Goal: Transaction & Acquisition: Purchase product/service

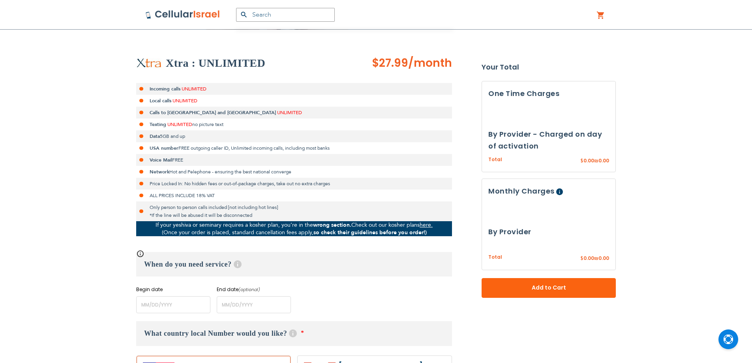
scroll to position [197, 0]
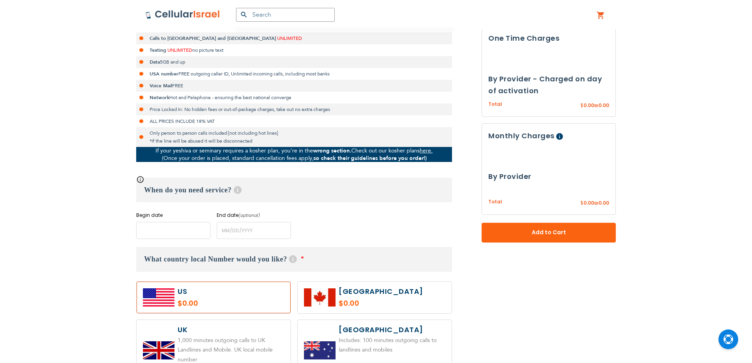
click at [166, 231] on input "name" at bounding box center [173, 230] width 74 height 17
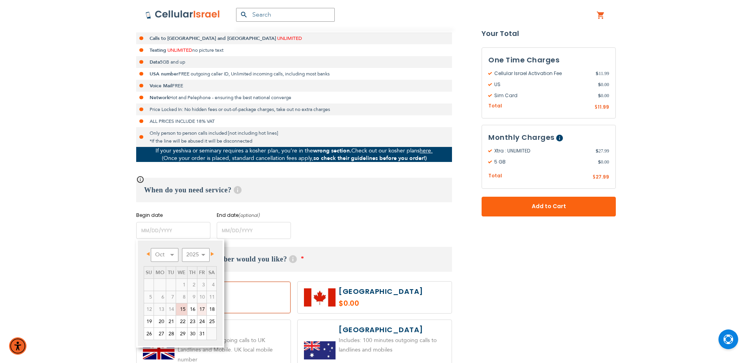
click at [200, 307] on link "17" at bounding box center [201, 309] width 9 height 12
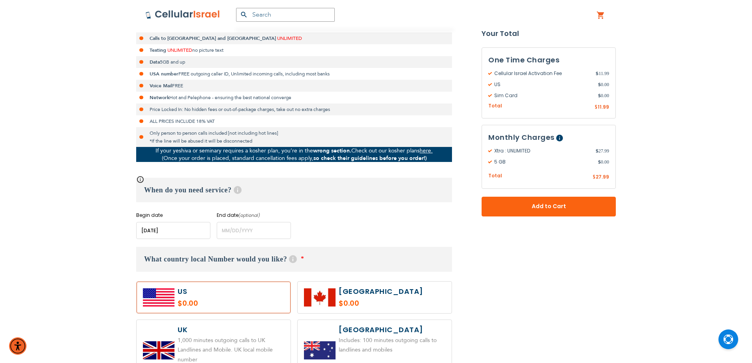
click at [192, 309] on label at bounding box center [214, 298] width 154 height 32
click at [181, 235] on input "name" at bounding box center [173, 230] width 74 height 17
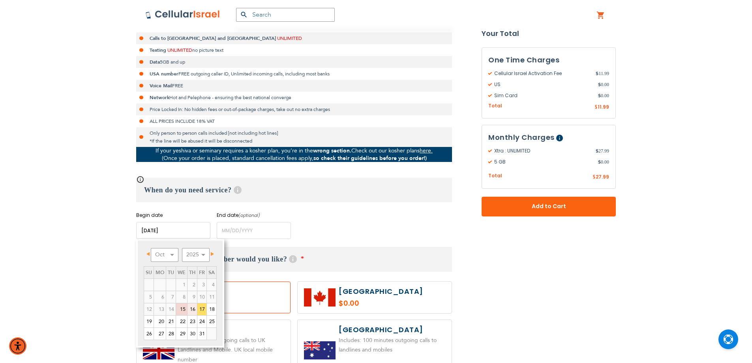
click at [193, 308] on link "16" at bounding box center [192, 309] width 9 height 12
type input "[DATE]"
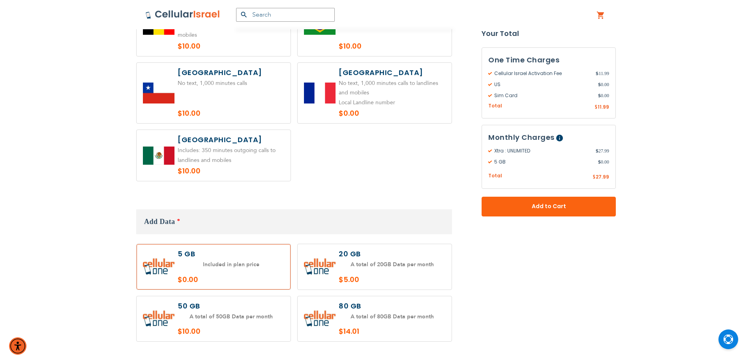
scroll to position [632, 0]
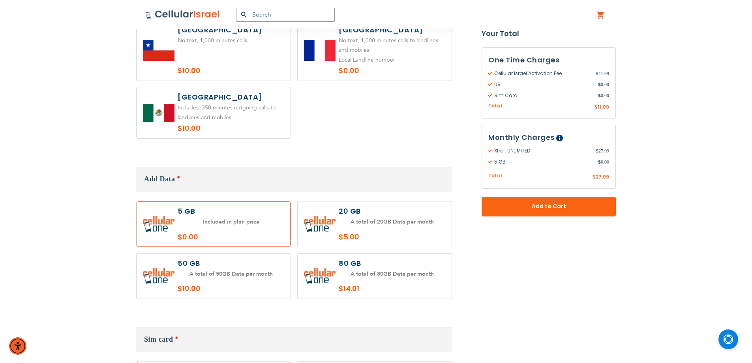
click at [375, 228] on label at bounding box center [375, 223] width 154 height 45
radio input "true"
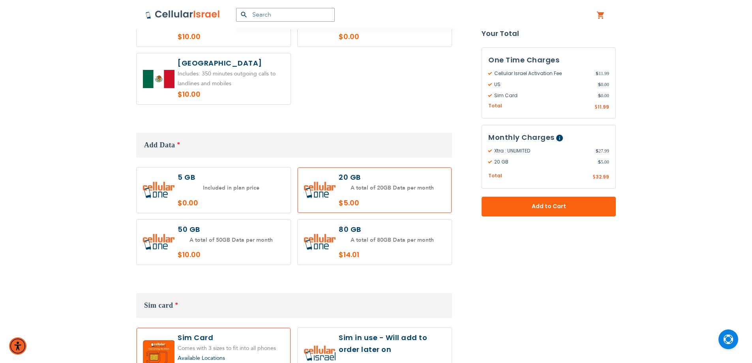
scroll to position [711, 0]
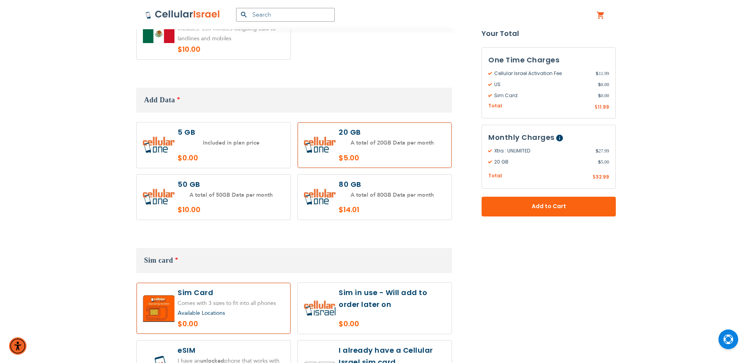
drag, startPoint x: 393, startPoint y: 295, endPoint x: 401, endPoint y: 293, distance: 8.1
click at [394, 296] on label at bounding box center [375, 308] width 154 height 51
radio input "true"
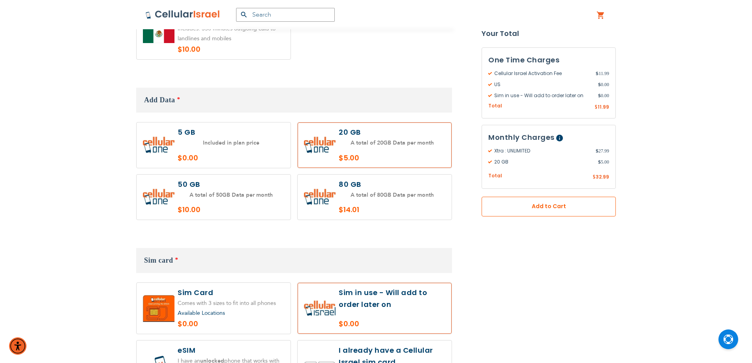
click at [577, 209] on span "Add to Cart" at bounding box center [549, 207] width 82 height 8
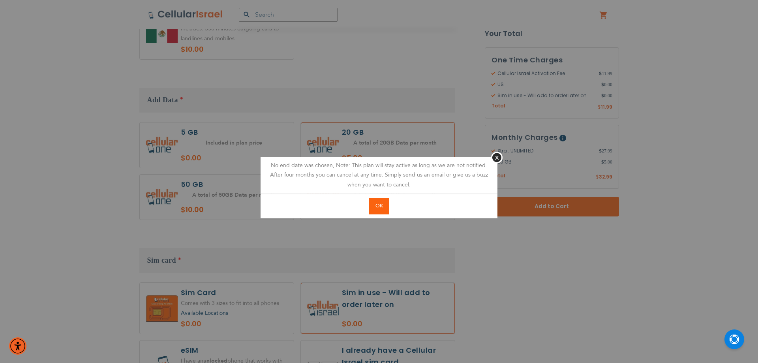
click at [387, 203] on button "OK" at bounding box center [379, 206] width 20 height 16
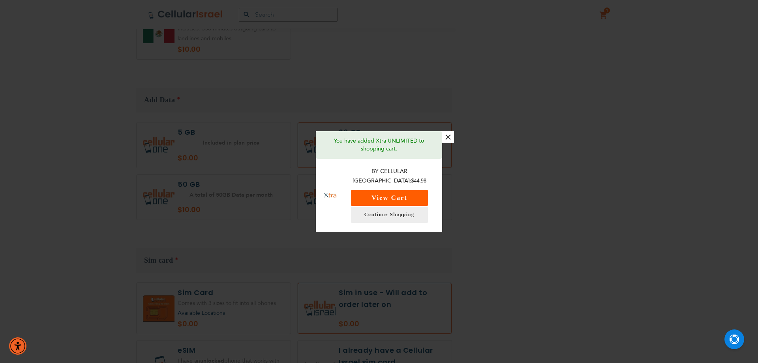
click at [390, 197] on button "View Cart" at bounding box center [389, 198] width 77 height 16
